Goal: Navigation & Orientation: Find specific page/section

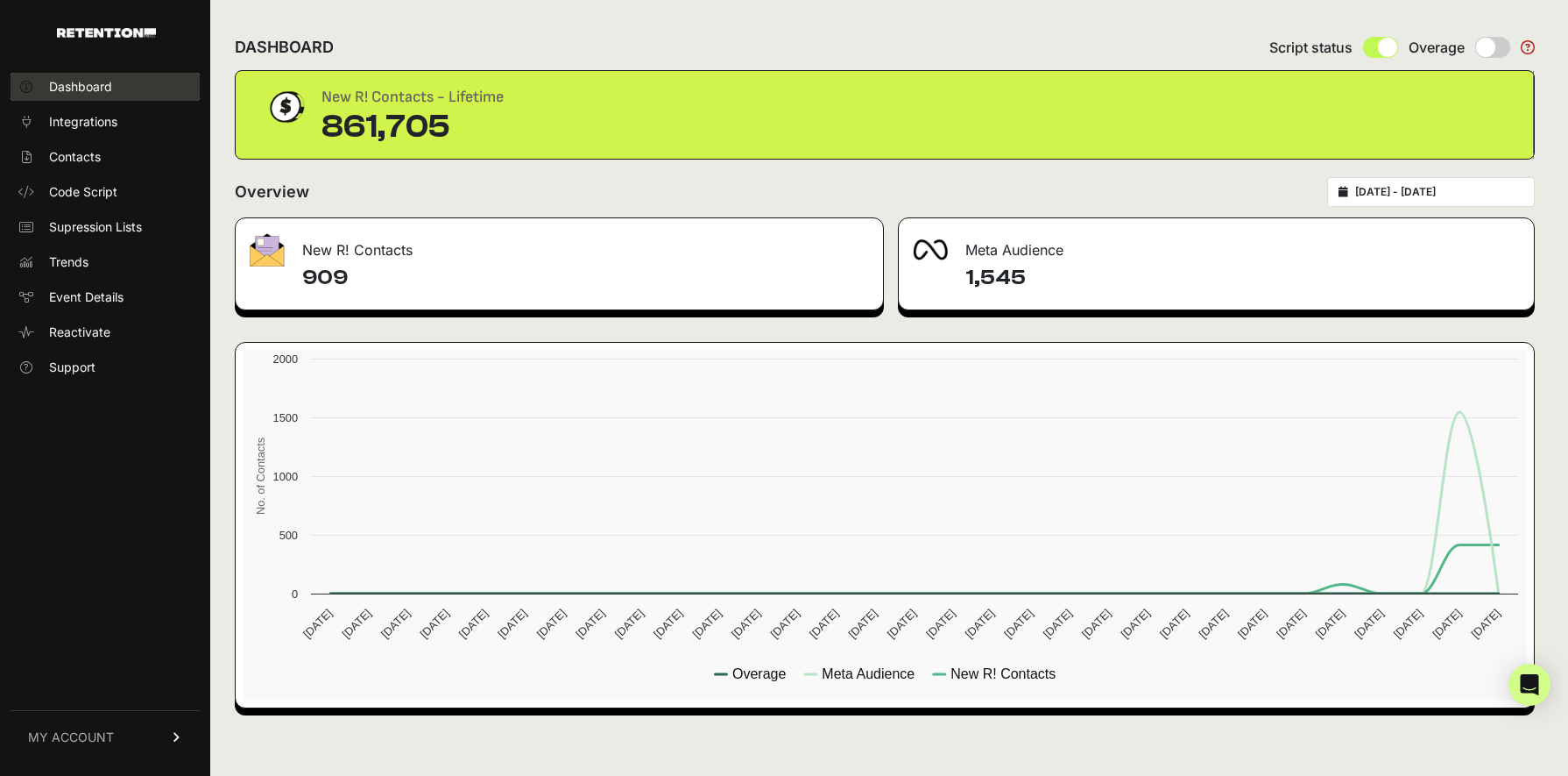
click at [91, 86] on span "Dashboard" at bounding box center [79, 86] width 63 height 18
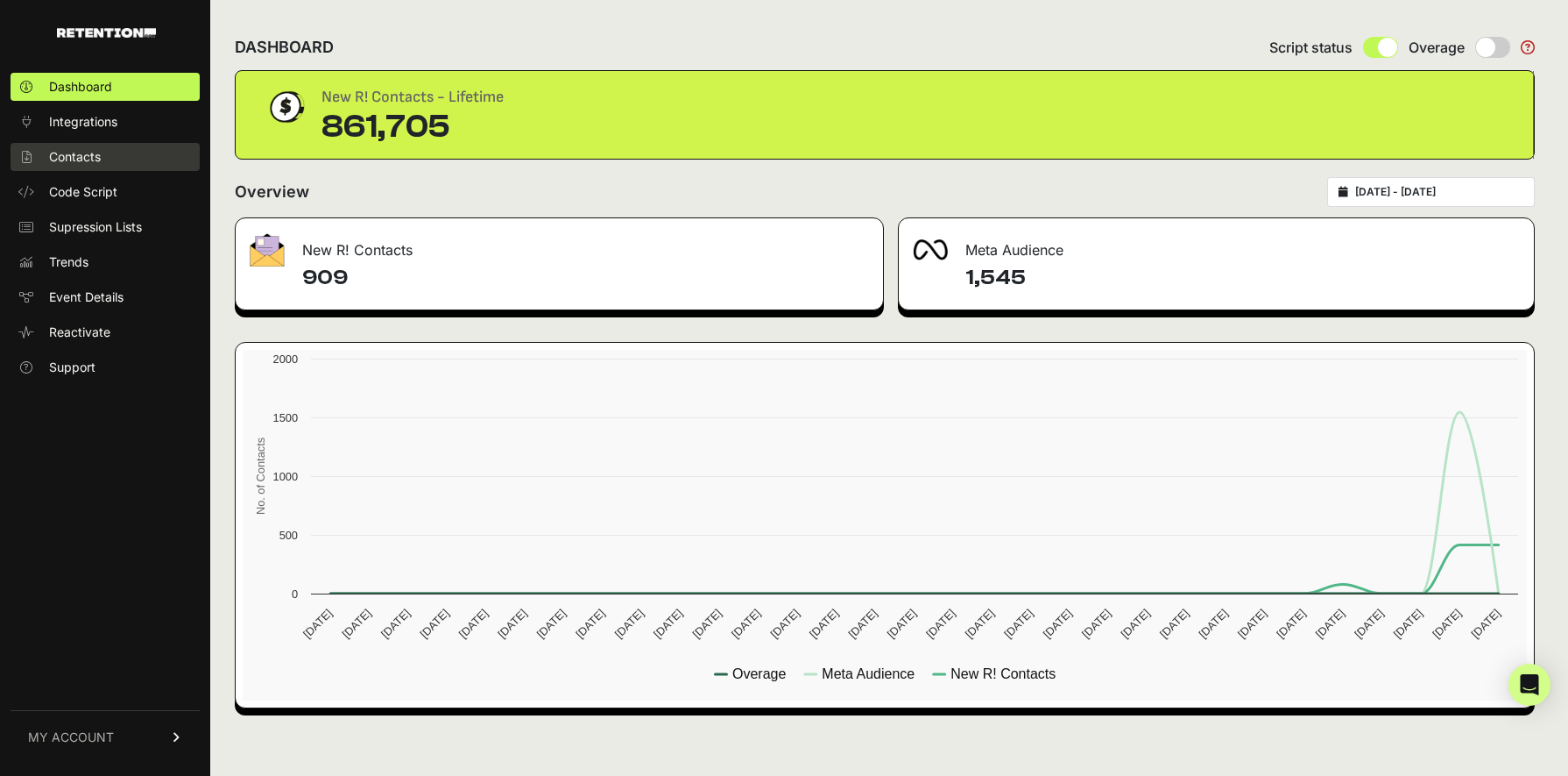
click at [64, 153] on span "Contacts" at bounding box center [74, 156] width 51 height 18
